Goal: Navigation & Orientation: Find specific page/section

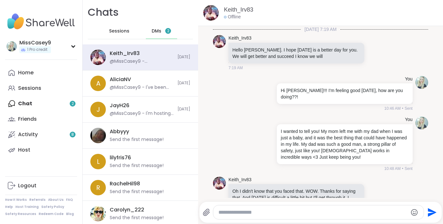
scroll to position [1510, 0]
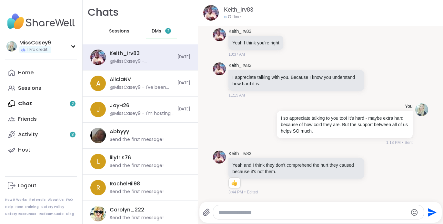
click at [158, 29] on span "DMs" at bounding box center [157, 31] width 10 height 6
click at [35, 101] on div "Home Sessions Chat 2 Friends Activity 8 Host" at bounding box center [41, 111] width 72 height 93
click at [29, 103] on div "Home Sessions Chat 2 Friends Activity 8 Host" at bounding box center [41, 111] width 72 height 93
click at [37, 23] on img at bounding box center [41, 21] width 72 height 23
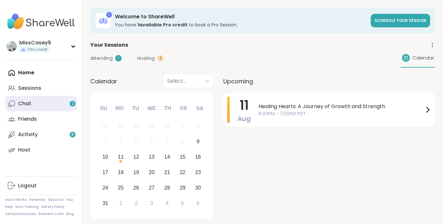
click at [27, 104] on div "Chat 2" at bounding box center [24, 103] width 13 height 7
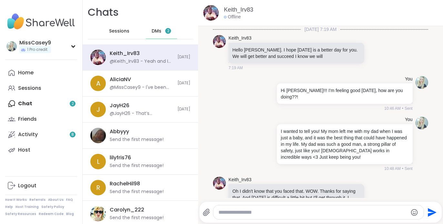
scroll to position [1504, 0]
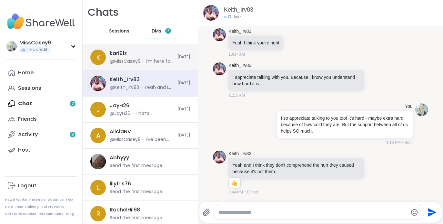
click at [143, 61] on div "@MissCasey9 - I'm here for you TOO! Any, any, time." at bounding box center [142, 61] width 64 height 6
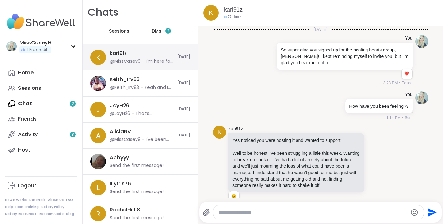
scroll to position [1104, 0]
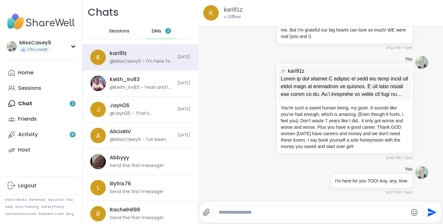
click at [125, 32] on span "Sessions" at bounding box center [119, 31] width 20 height 6
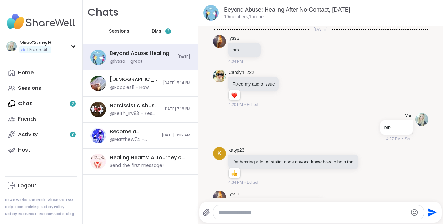
scroll to position [595, 0]
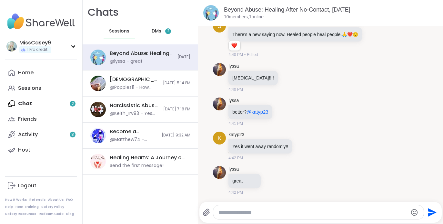
click at [158, 35] on div "DMs 2" at bounding box center [162, 31] width 32 height 15
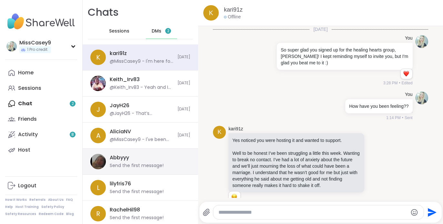
scroll to position [1104, 0]
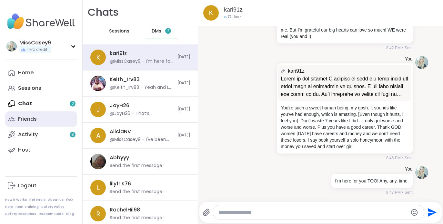
click at [39, 123] on link "Friends" at bounding box center [41, 119] width 72 height 15
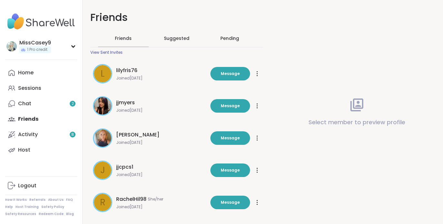
click at [224, 39] on div "Pending" at bounding box center [229, 38] width 19 height 6
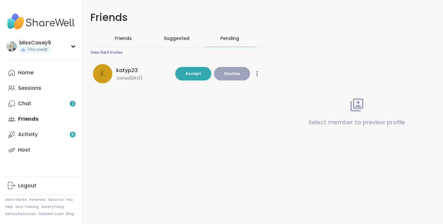
click at [126, 71] on span "katyp23" at bounding box center [127, 71] width 22 height 8
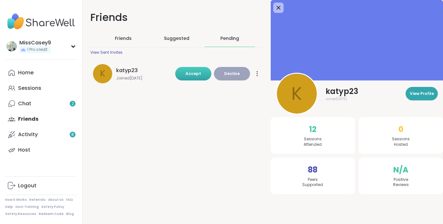
click at [199, 76] on span "Accept" at bounding box center [192, 74] width 15 height 6
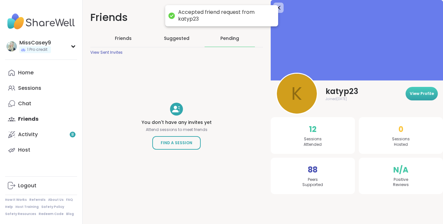
click at [414, 95] on span "View Profile" at bounding box center [422, 94] width 24 height 6
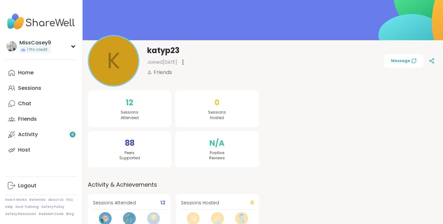
scroll to position [40, 0]
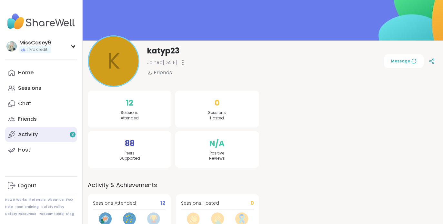
click at [49, 138] on link "Activity 8" at bounding box center [41, 134] width 72 height 15
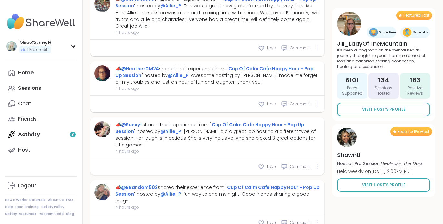
scroll to position [905, 0]
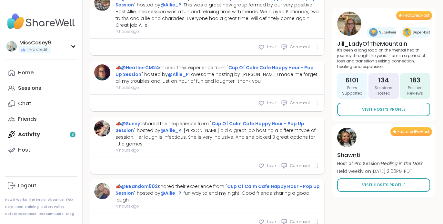
click at [30, 136] on div "Home Sessions Chat Friends Activity 8 Host" at bounding box center [41, 111] width 72 height 93
click at [24, 79] on link "Home" at bounding box center [41, 72] width 72 height 15
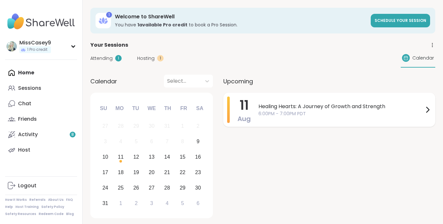
click at [326, 111] on span "6:00PM - 7:00PM PDT" at bounding box center [340, 114] width 165 height 7
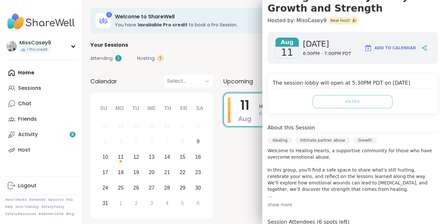
scroll to position [165, 0]
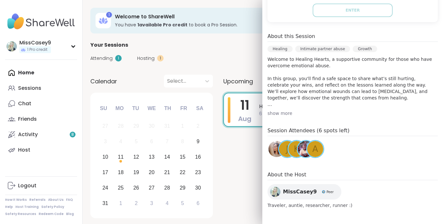
click at [286, 148] on span "J" at bounding box center [287, 149] width 3 height 13
click at [250, 164] on div "[DATE] Healing Hearts: A Journey of Growth and Strength 6:00PM - 7:00PM PDT" at bounding box center [329, 157] width 212 height 128
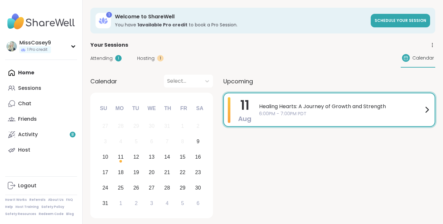
click at [322, 117] on div "Healing Hearts: A Journey of Growth and Strength 6:00PM - 7:00PM PDT" at bounding box center [345, 109] width 172 height 25
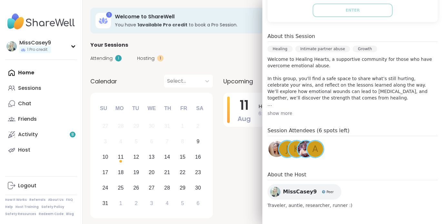
click at [294, 152] on span "k" at bounding box center [295, 149] width 5 height 13
click at [315, 144] on span "A" at bounding box center [315, 149] width 6 height 13
click at [37, 74] on div "Home Sessions Chat Friends Activity 8 Host" at bounding box center [41, 111] width 72 height 93
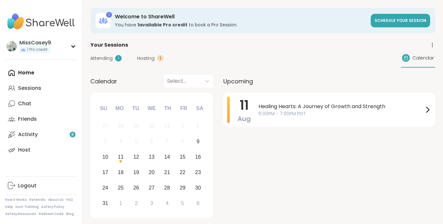
click at [30, 73] on div "Home Sessions Chat Friends Activity 8 Host" at bounding box center [41, 111] width 72 height 93
click at [24, 72] on div "Home Sessions Chat Friends Activity 8 Host" at bounding box center [41, 111] width 72 height 93
click at [25, 70] on div "Home Sessions Chat Friends Activity 8 Host" at bounding box center [41, 111] width 72 height 93
click at [28, 17] on img at bounding box center [41, 21] width 72 height 23
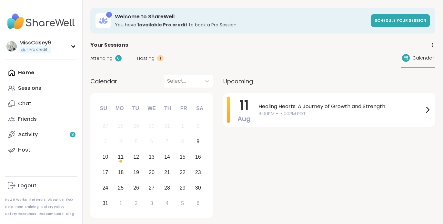
click at [26, 20] on img at bounding box center [41, 21] width 72 height 23
click at [35, 132] on div "Activity 8" at bounding box center [28, 134] width 20 height 7
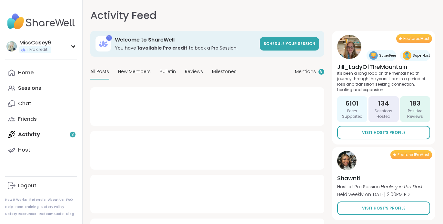
type textarea "*"
